Goal: Entertainment & Leisure: Consume media (video, audio)

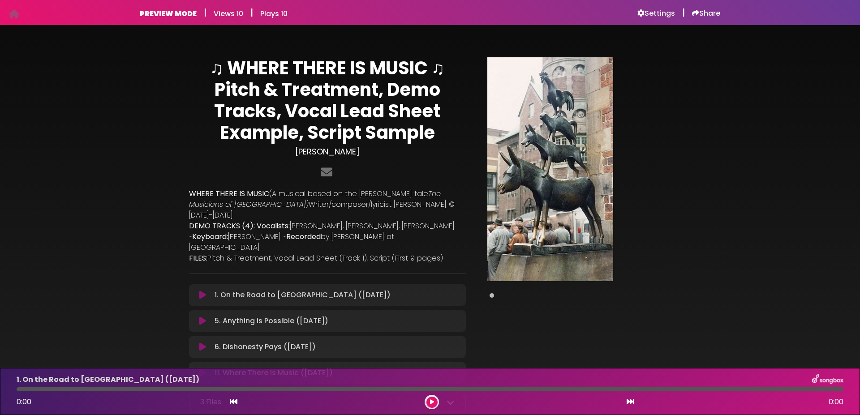
click at [199, 291] on icon at bounding box center [202, 295] width 7 height 9
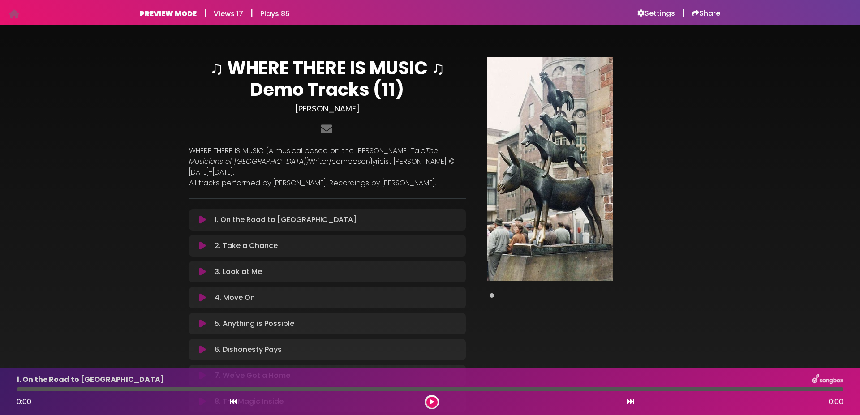
click at [431, 402] on icon at bounding box center [432, 401] width 4 height 5
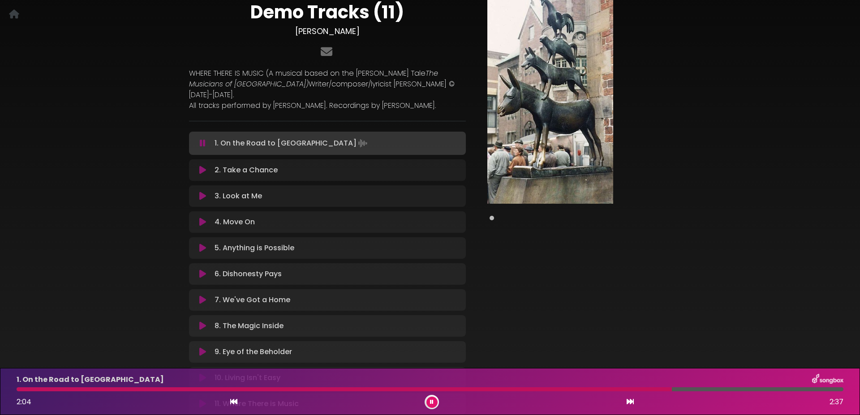
scroll to position [99, 0]
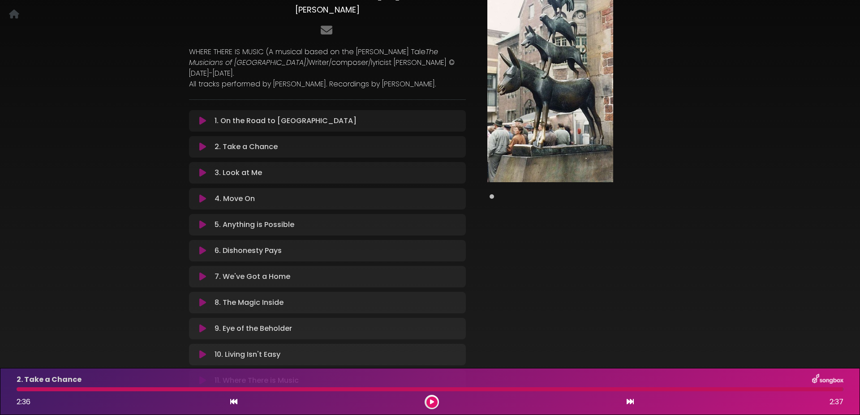
click at [251, 219] on p "5. Anything is Possible Loading Track..." at bounding box center [254, 224] width 80 height 11
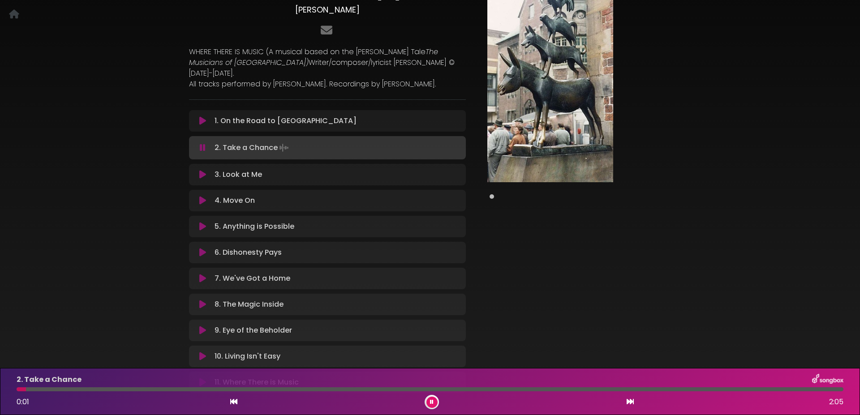
click at [199, 222] on icon at bounding box center [202, 226] width 7 height 9
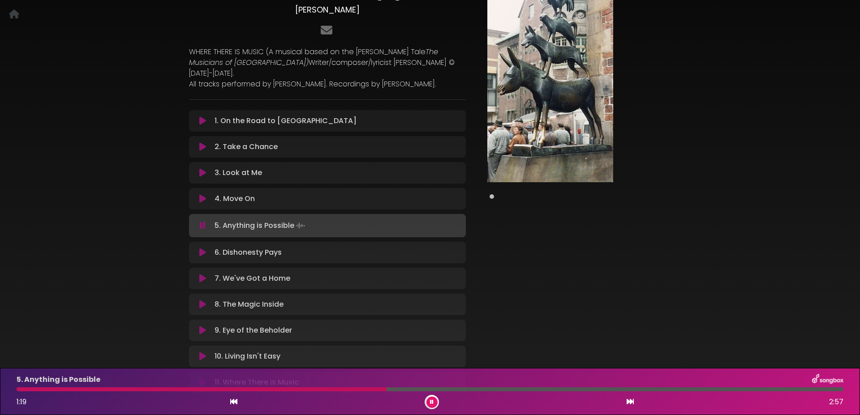
drag, startPoint x: 373, startPoint y: 389, endPoint x: 577, endPoint y: 398, distance: 203.9
click at [577, 391] on div at bounding box center [430, 389] width 826 height 4
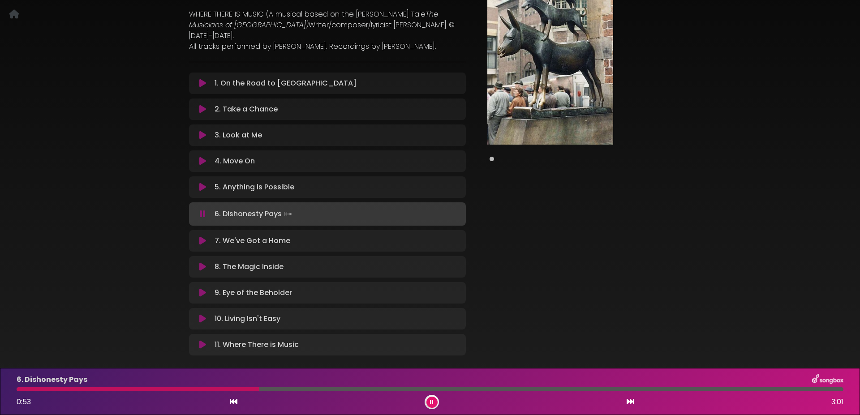
scroll to position [146, 0]
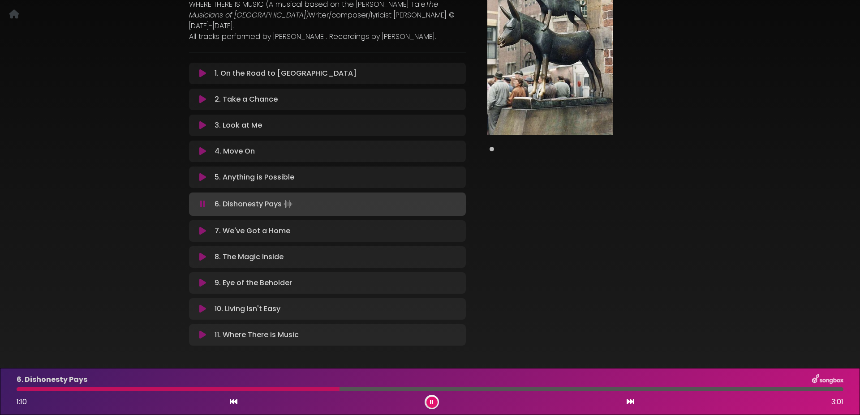
click at [199, 330] on icon at bounding box center [202, 334] width 7 height 9
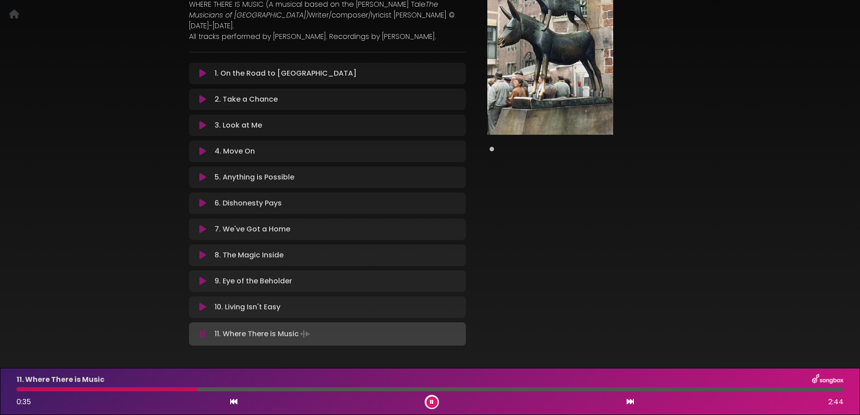
drag, startPoint x: 187, startPoint y: 389, endPoint x: 554, endPoint y: 397, distance: 367.2
click at [554, 391] on div at bounding box center [430, 389] width 826 height 4
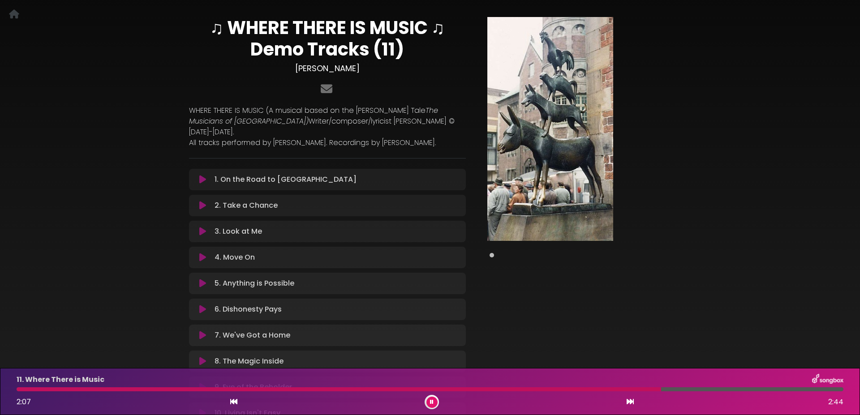
scroll to position [0, 0]
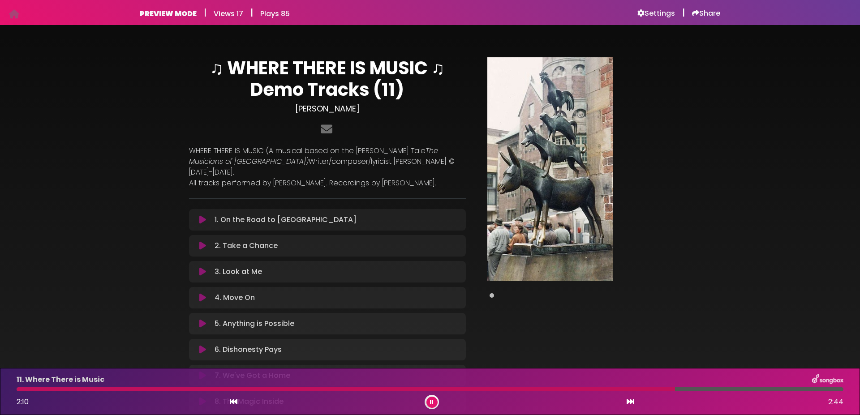
click at [432, 401] on icon at bounding box center [432, 401] width 4 height 5
